Goal: Transaction & Acquisition: Purchase product/service

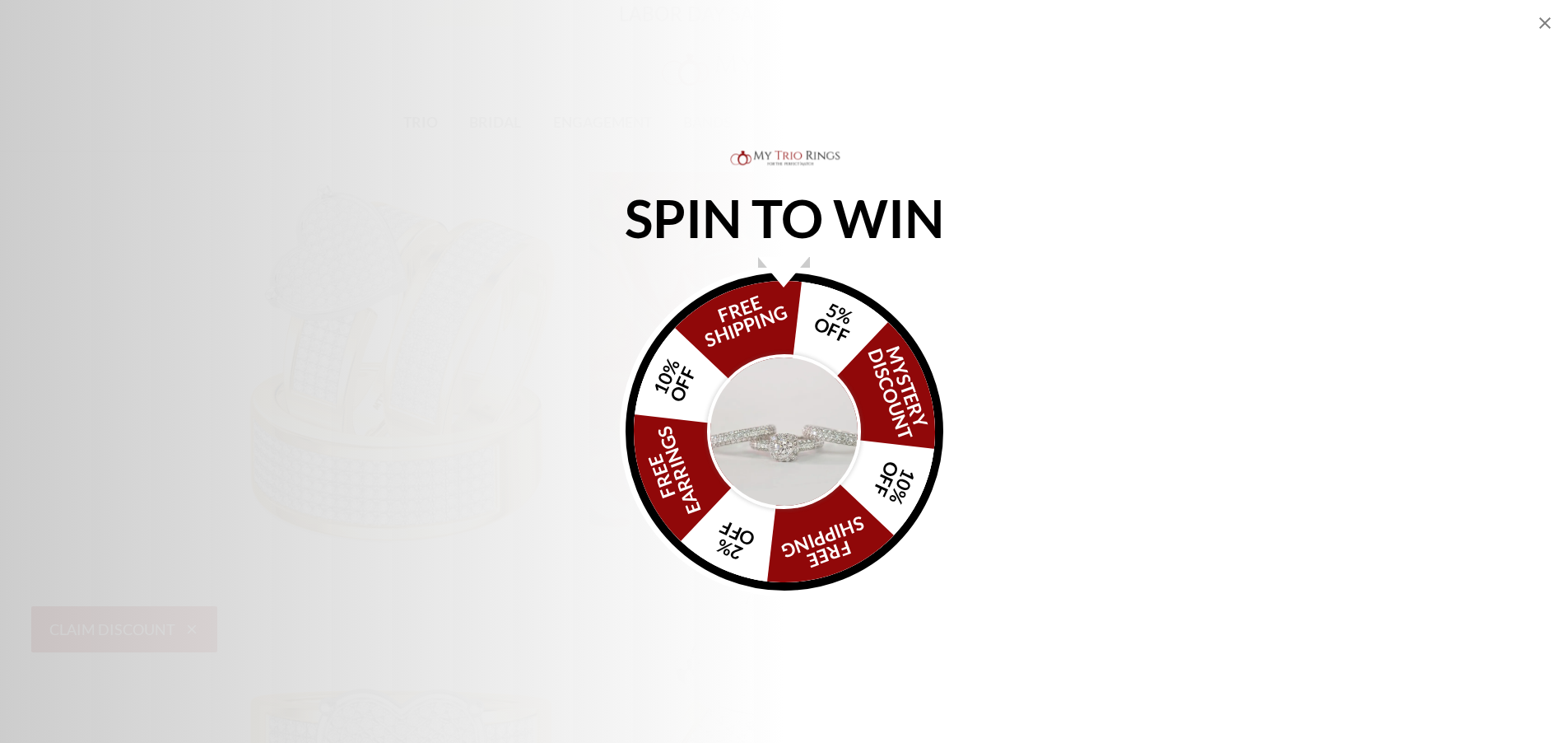
click at [1551, 19] on icon "Close popup" at bounding box center [1545, 23] width 19 height 19
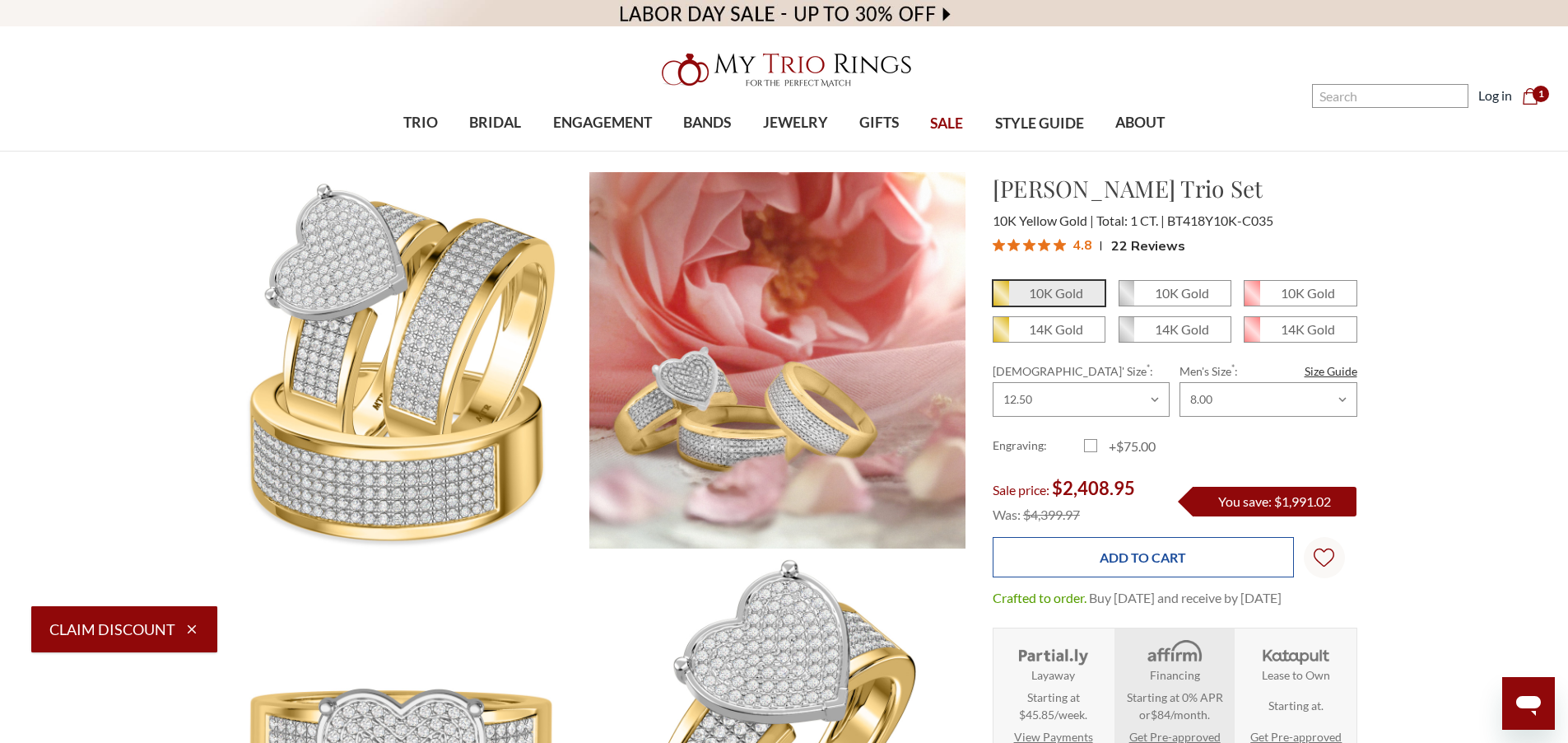
click at [1231, 553] on input "Add to Cart" at bounding box center [1143, 557] width 301 height 41
type input "Add to Cart"
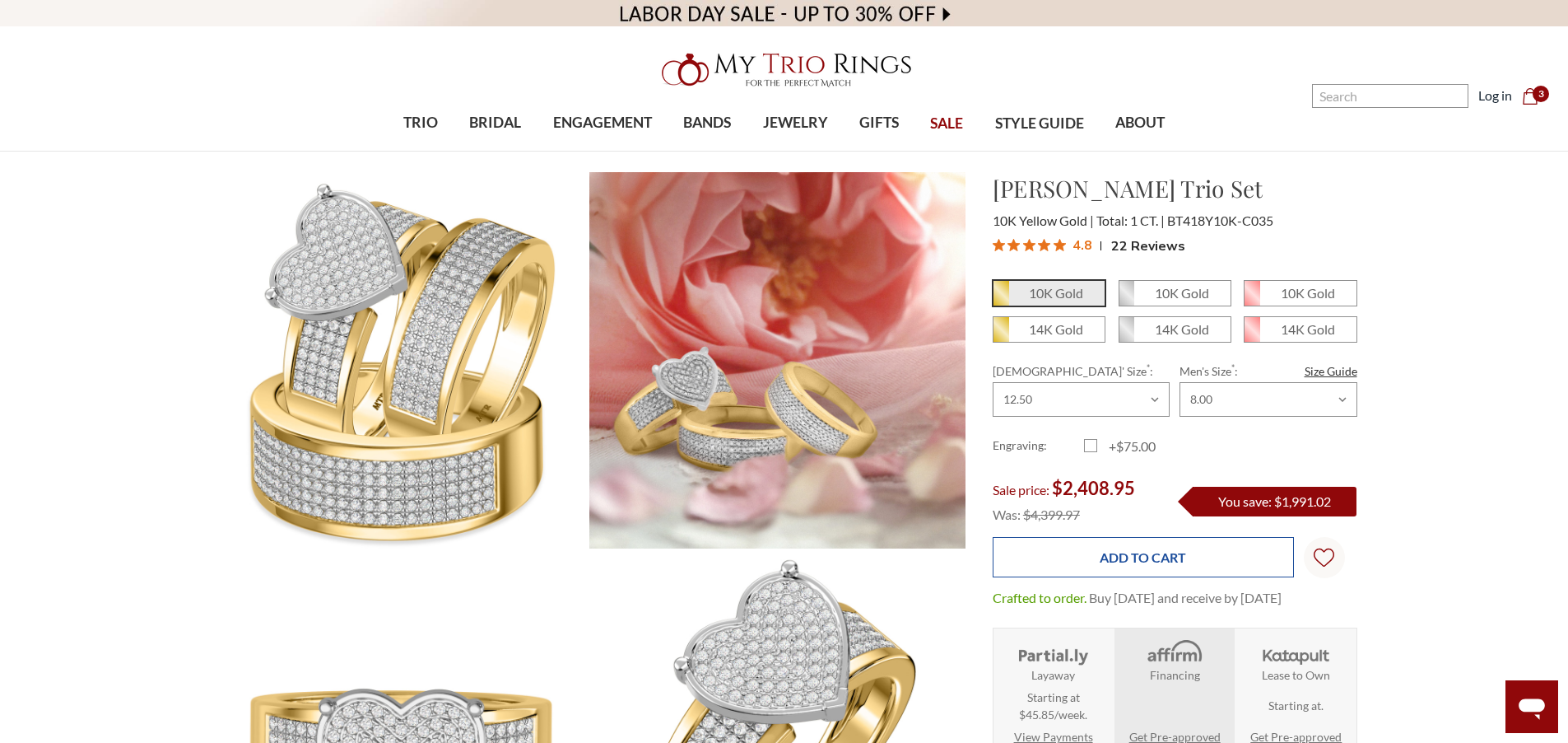
click at [1195, 563] on input "Add to Cart" at bounding box center [1143, 557] width 301 height 41
type input "Add to Cart"
